Goal: Task Accomplishment & Management: Manage account settings

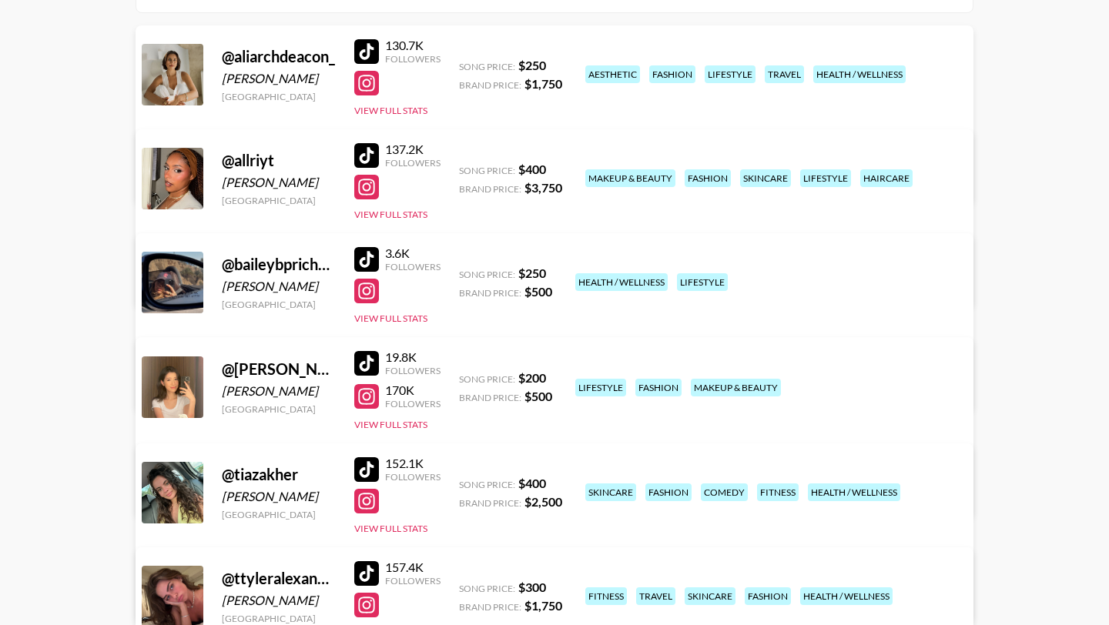
scroll to position [210, 0]
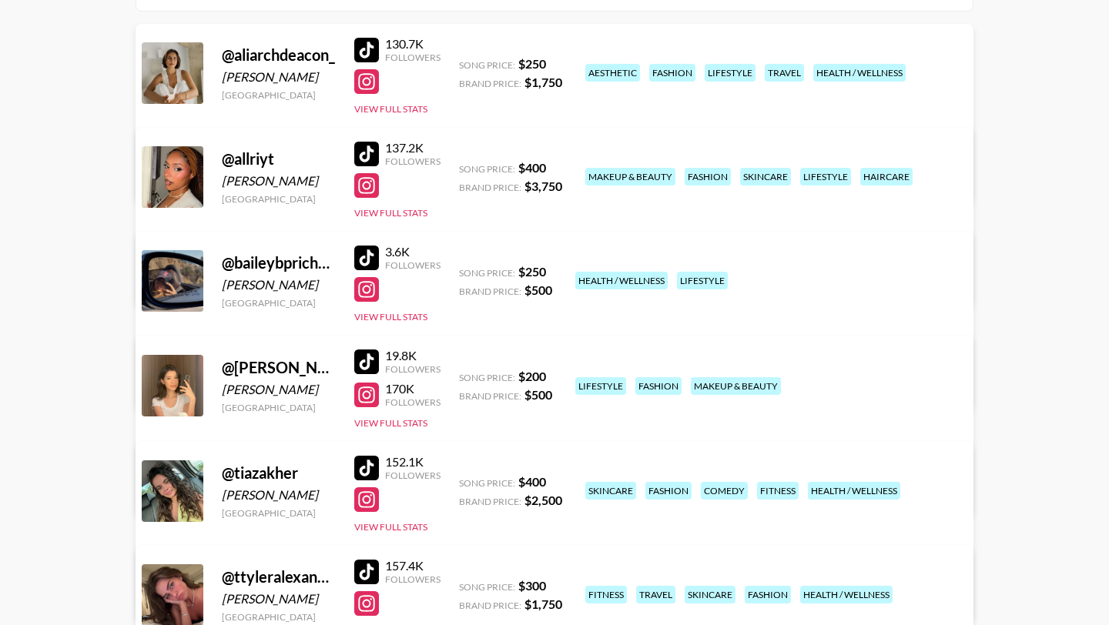
click at [464, 481] on link "View/Edit Details" at bounding box center [313, 488] width 300 height 15
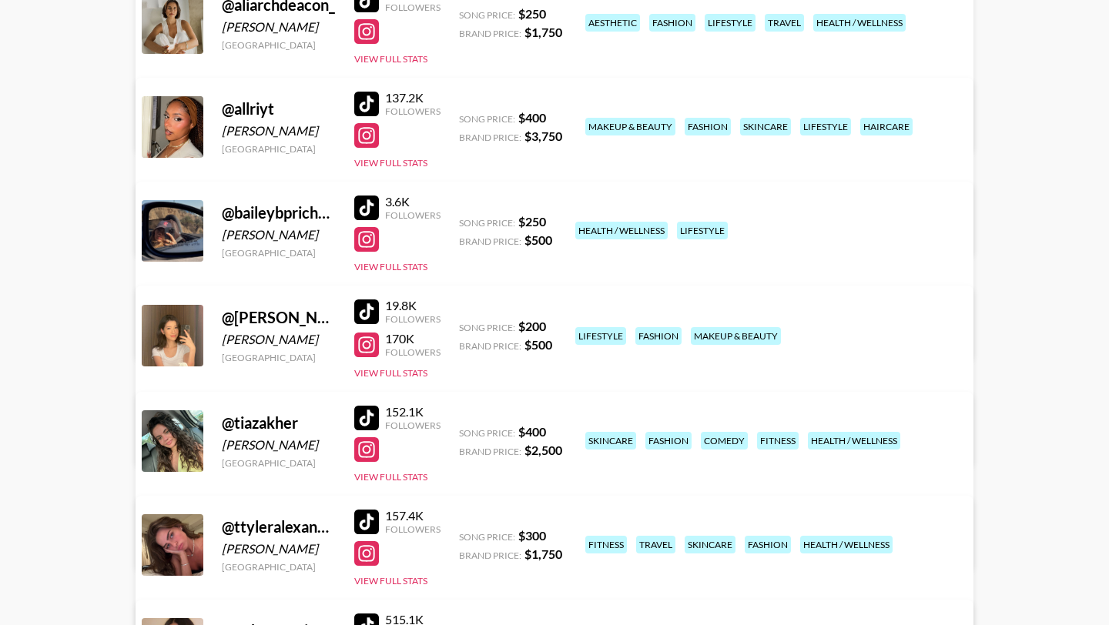
click at [464, 431] on link "View/Edit Details" at bounding box center [313, 438] width 300 height 15
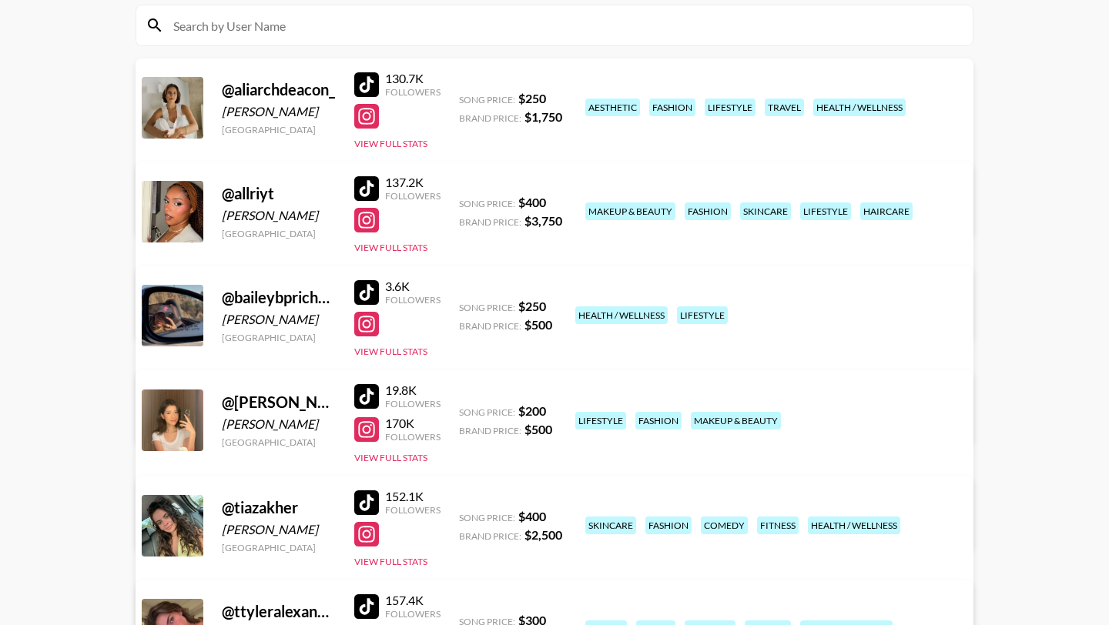
scroll to position [169, 0]
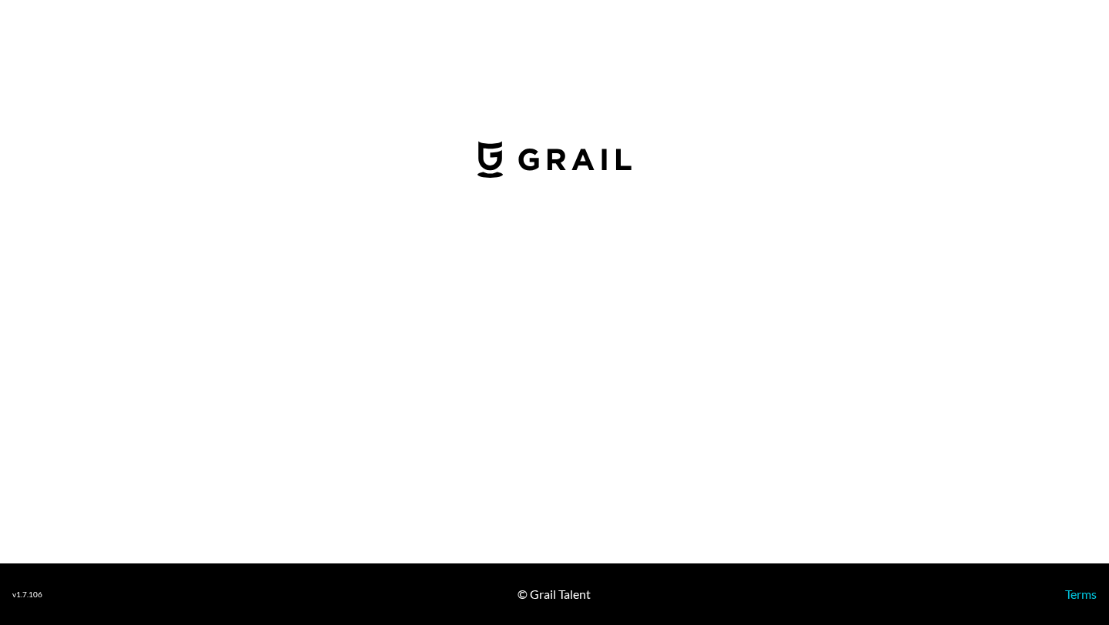
select select "USD"
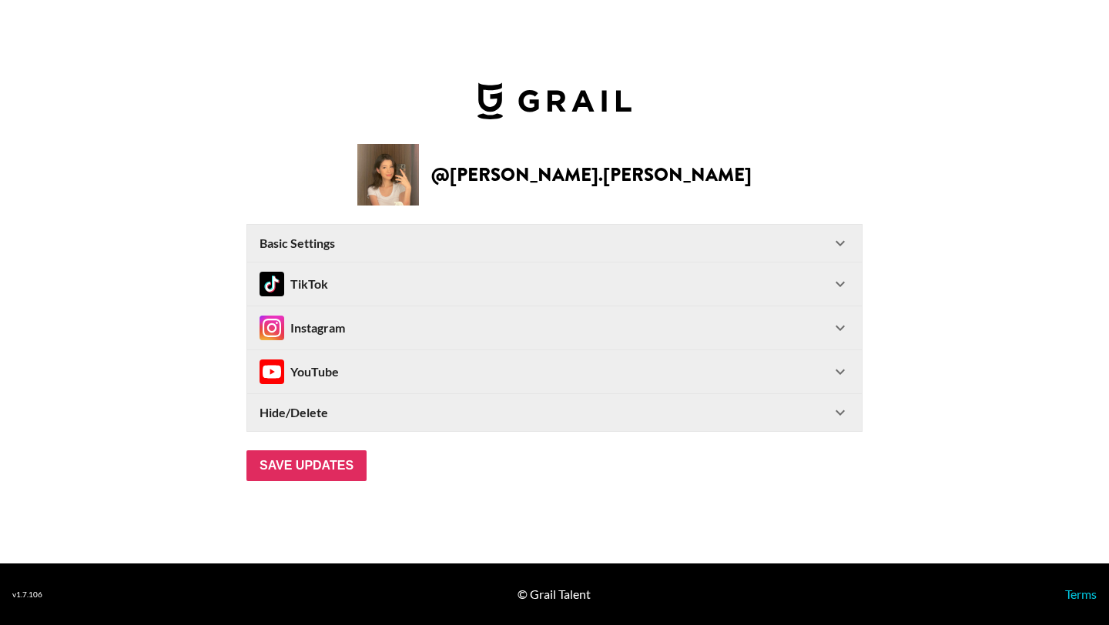
click at [835, 326] on icon at bounding box center [840, 328] width 18 height 18
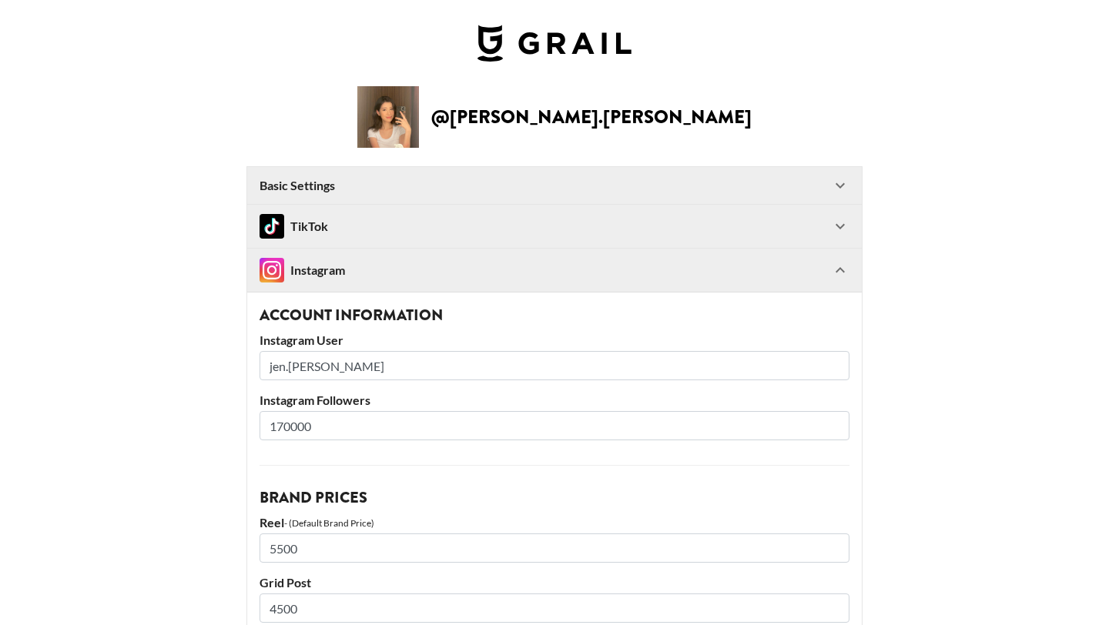
click at [837, 186] on icon at bounding box center [840, 185] width 18 height 18
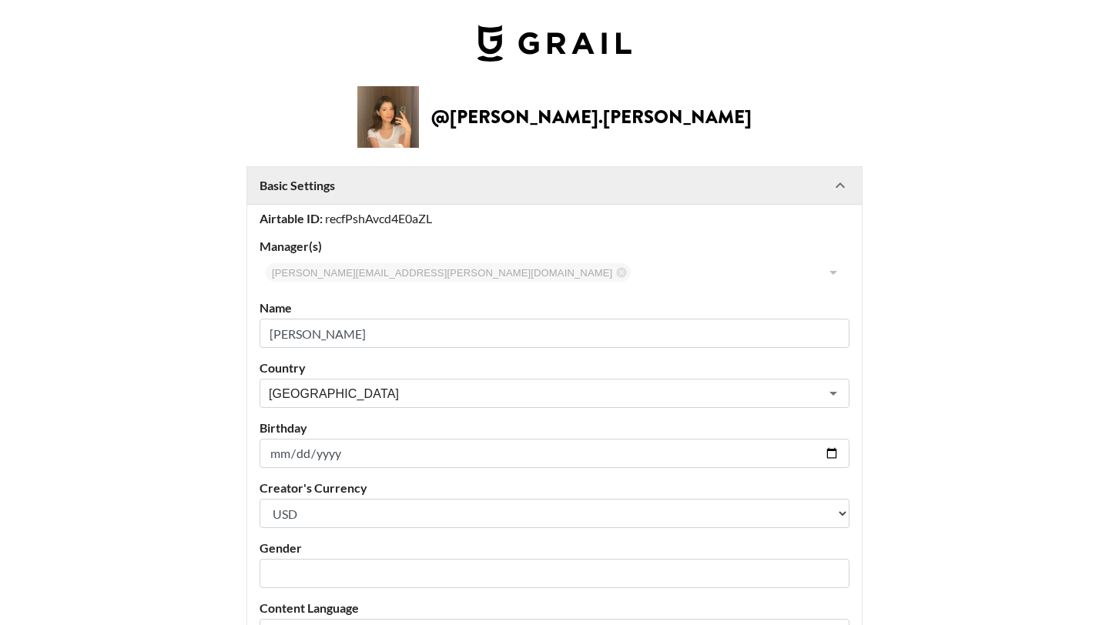
click at [840, 186] on icon at bounding box center [840, 185] width 18 height 18
